Goal: Check status: Check status

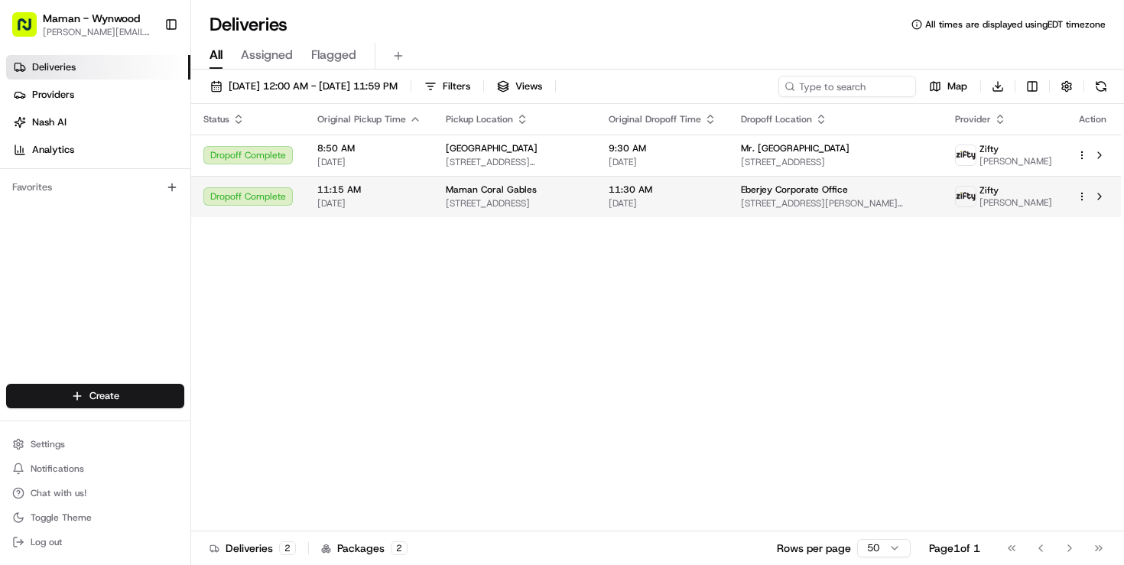
click at [1082, 210] on html "Maman - Wynwood [EMAIL_ADDRESS][DOMAIN_NAME] Toggle Sidebar Deliveries Provider…" at bounding box center [562, 282] width 1124 height 565
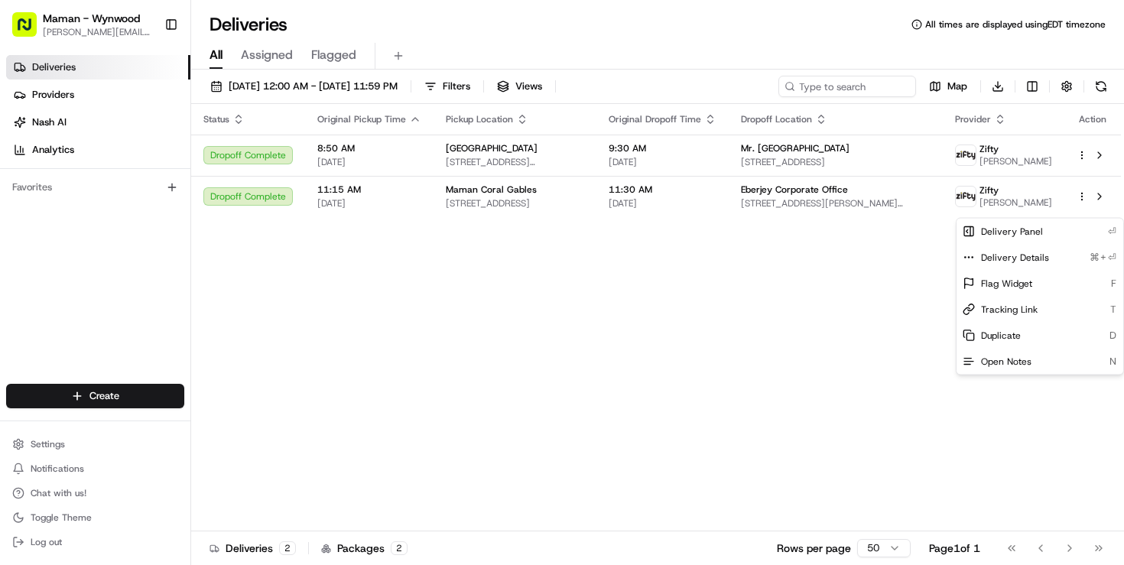
click at [877, 306] on html "Maman - Wynwood [EMAIL_ADDRESS][DOMAIN_NAME] Toggle Sidebar Deliveries Provider…" at bounding box center [562, 282] width 1124 height 565
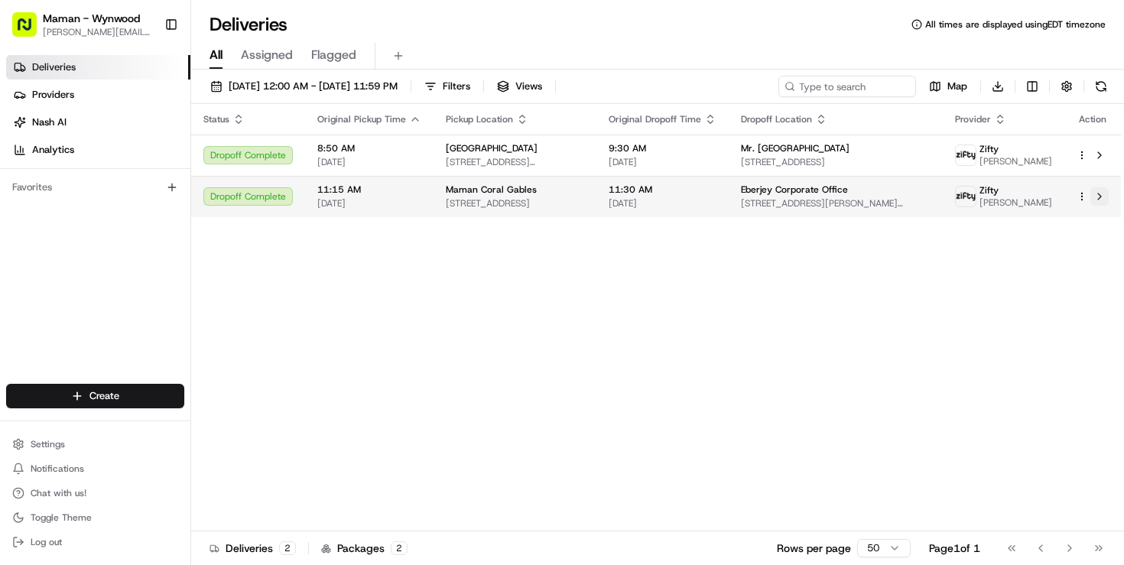
click at [1101, 206] on button at bounding box center [1099, 196] width 18 height 18
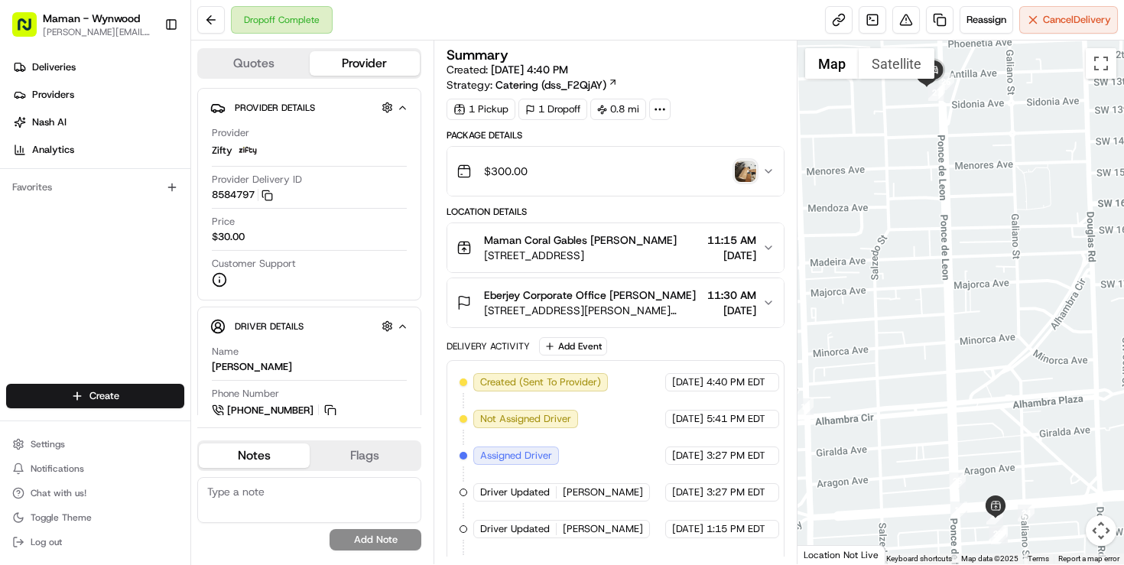
click at [751, 175] on img "button" at bounding box center [745, 171] width 21 height 21
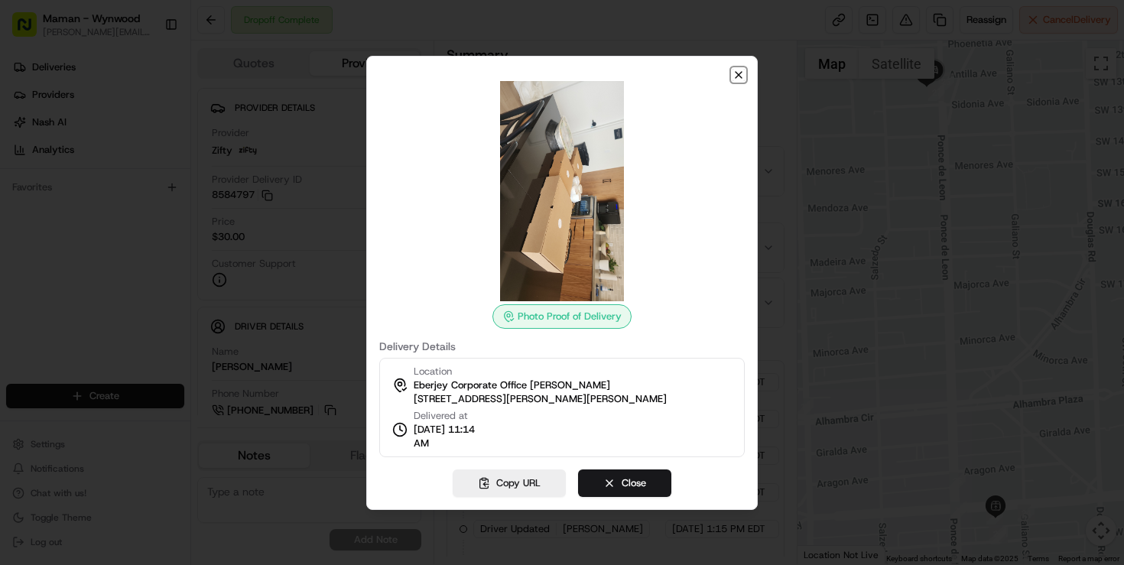
click at [739, 77] on icon "button" at bounding box center [739, 75] width 12 height 12
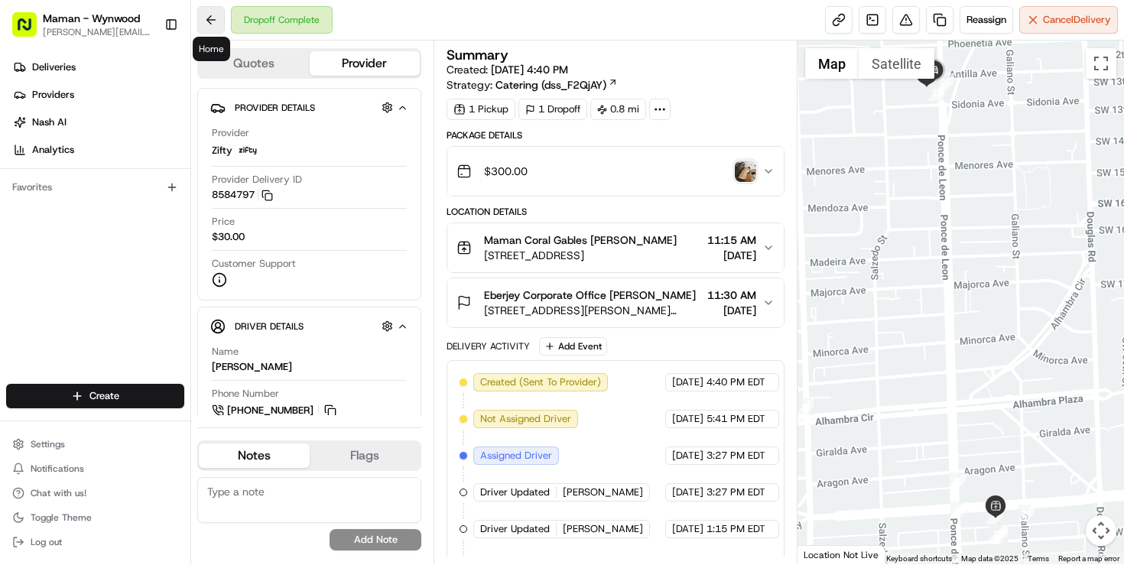
click at [210, 19] on button at bounding box center [211, 20] width 28 height 28
